Goal: Check status

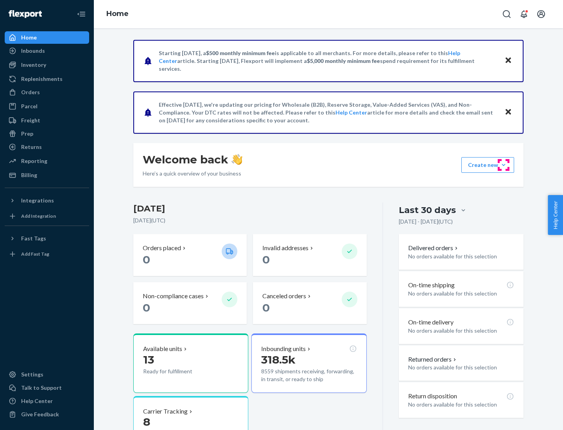
click at [504, 165] on button "Create new Create new inbound Create new order Create new product" at bounding box center [487, 165] width 53 height 16
click at [27, 134] on div "Prep" at bounding box center [27, 134] width 12 height 8
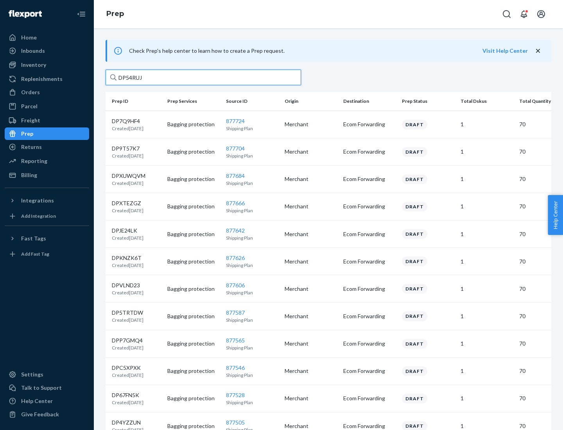
type input "DP54RUJL"
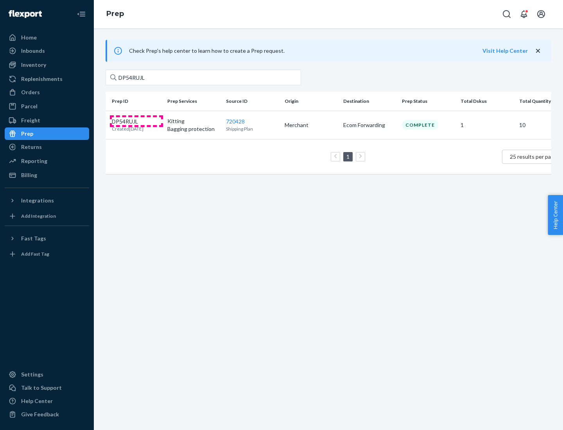
click at [136, 121] on p "DP54RUJL" at bounding box center [128, 122] width 32 height 8
